Goal: Information Seeking & Learning: Learn about a topic

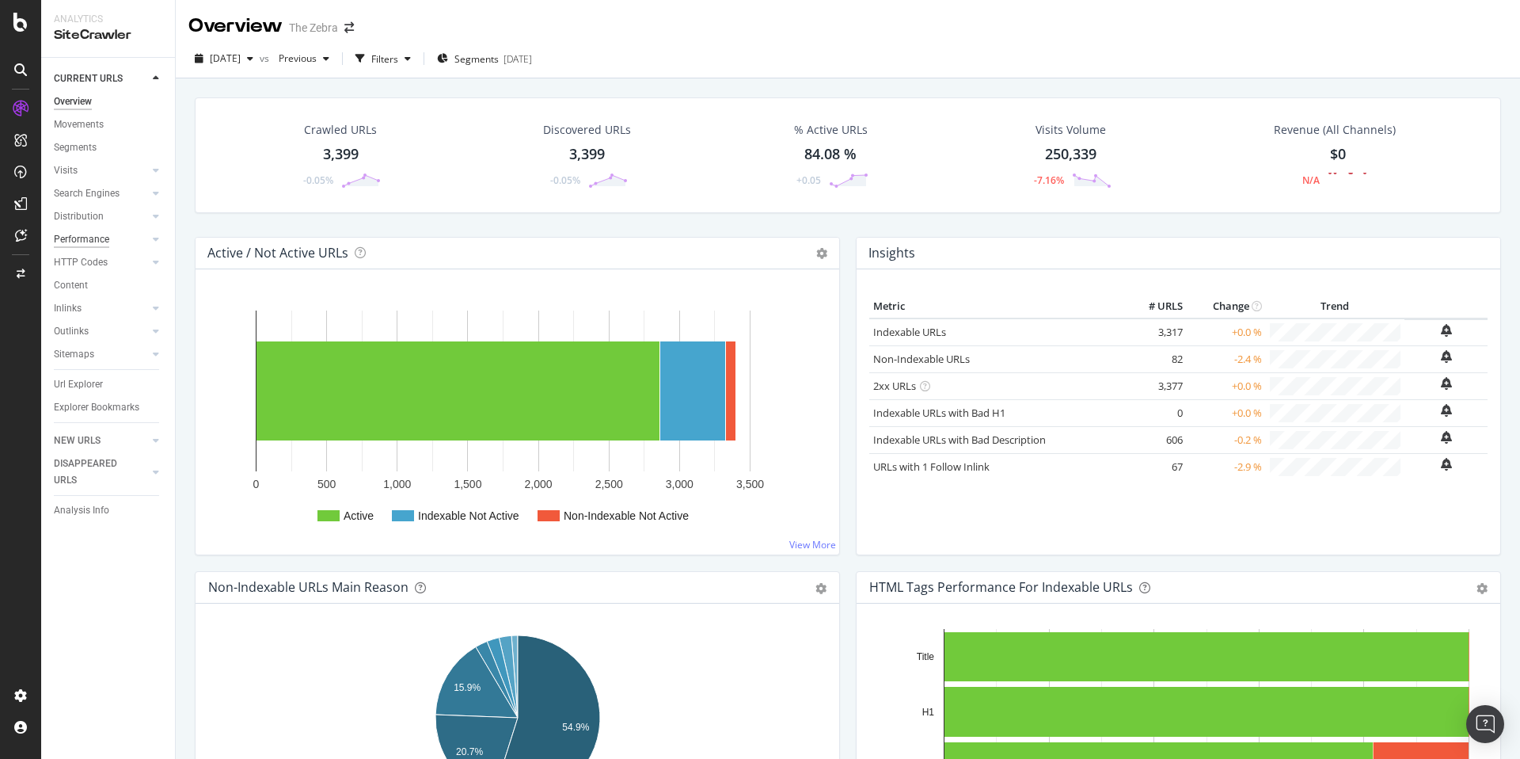
click at [76, 242] on div "Performance" at bounding box center [81, 239] width 55 height 17
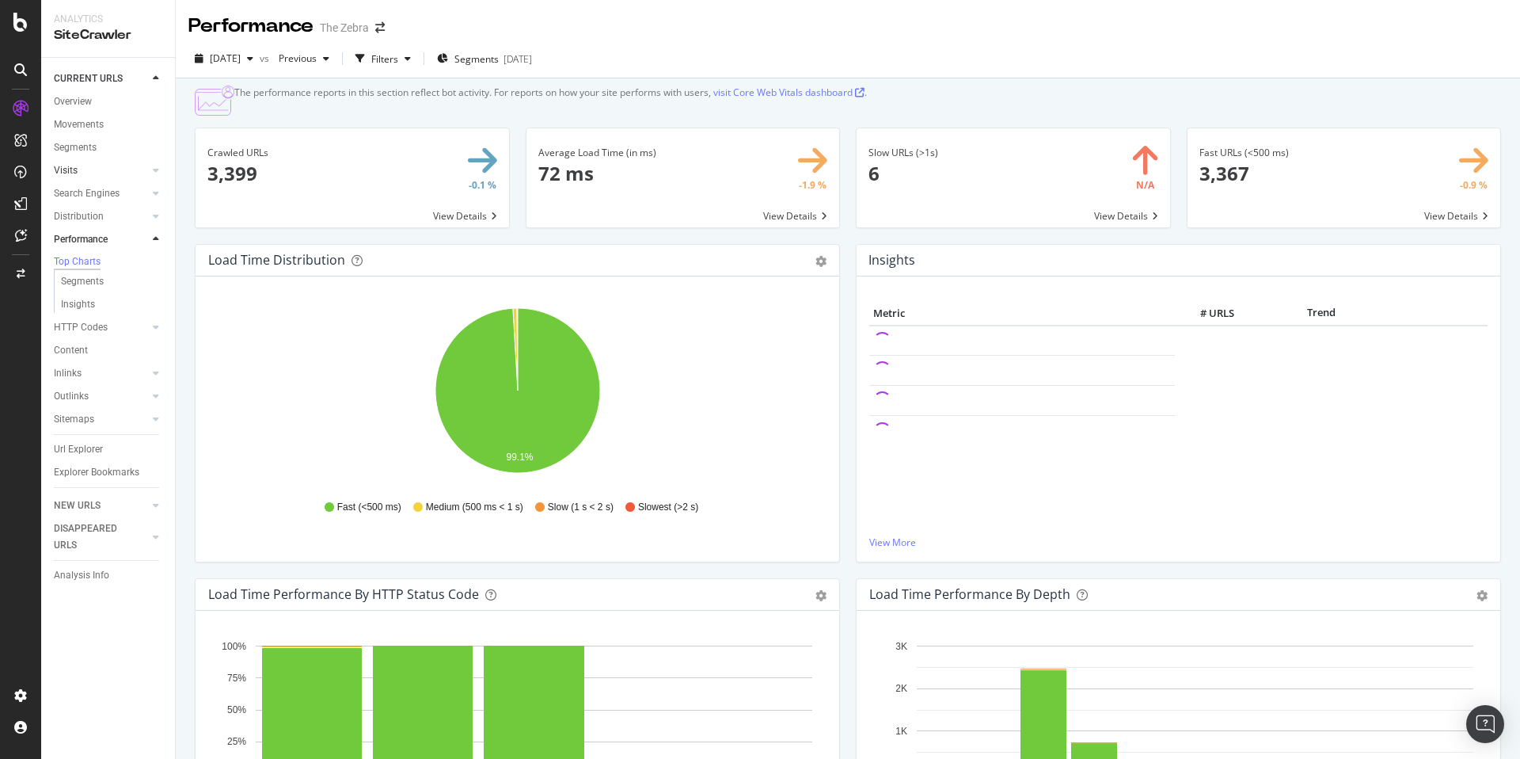
click at [78, 166] on link "Visits" at bounding box center [101, 170] width 94 height 17
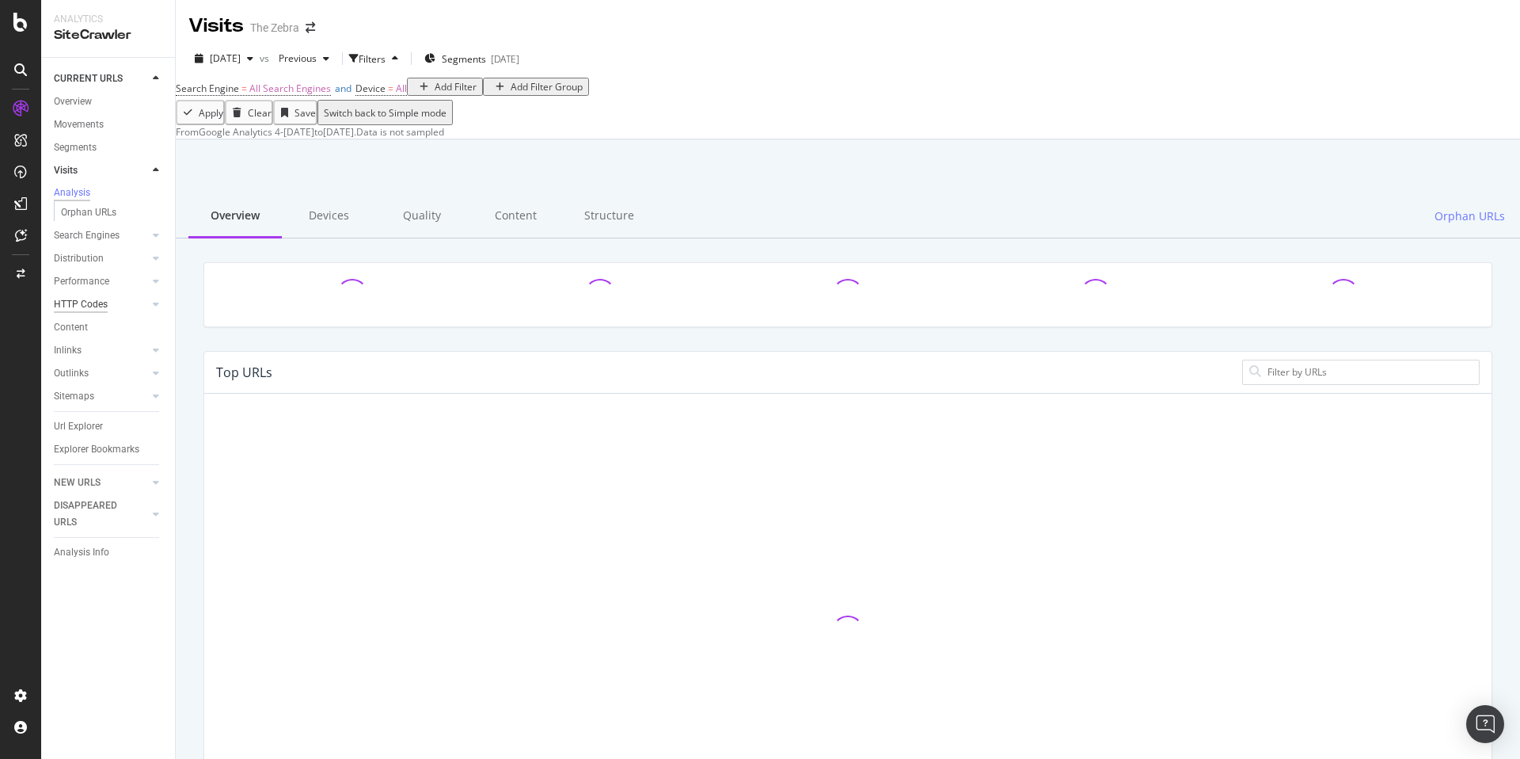
click at [89, 313] on div "HTTP Codes" at bounding box center [81, 304] width 54 height 17
